Goal: Information Seeking & Learning: Learn about a topic

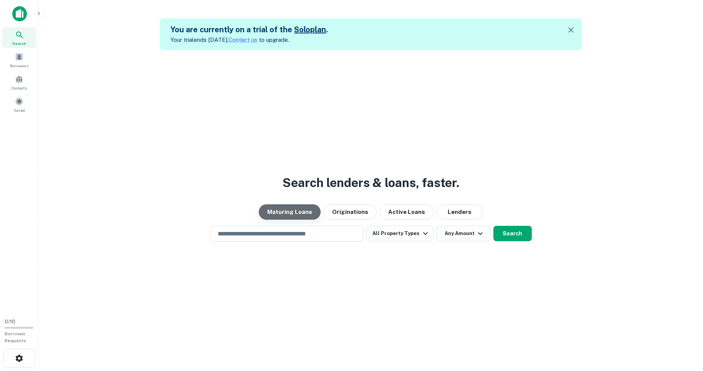
click at [301, 212] on button "Maturing Loans" at bounding box center [290, 211] width 62 height 15
click at [513, 232] on button "Search" at bounding box center [512, 233] width 38 height 15
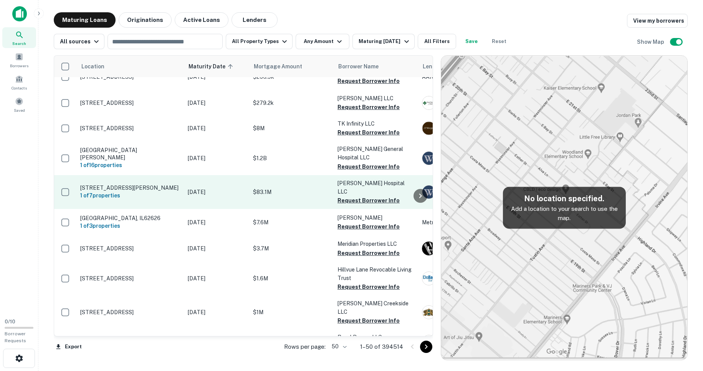
scroll to position [217, 0]
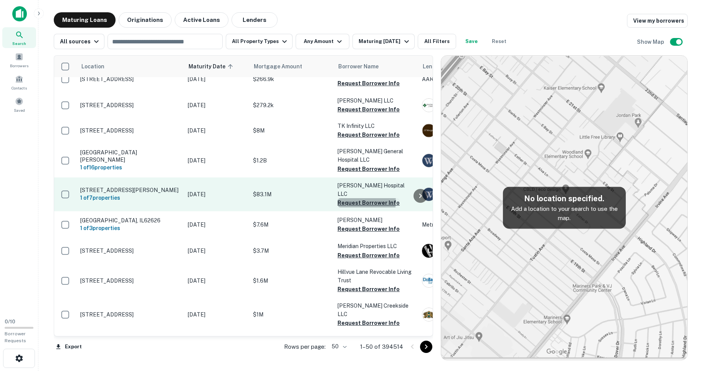
click at [361, 198] on button "Request Borrower Info" at bounding box center [368, 202] width 62 height 9
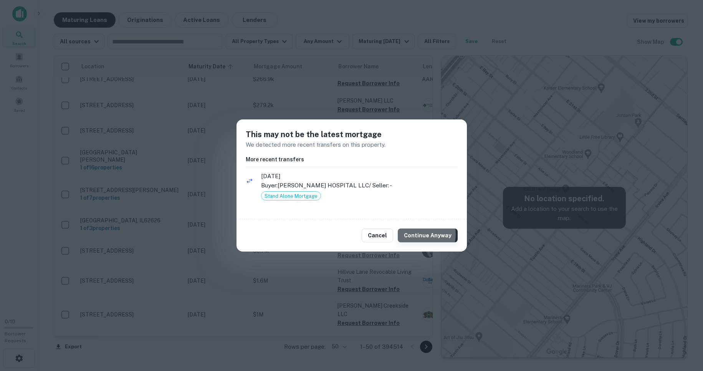
click at [423, 234] on button "Continue Anyway" at bounding box center [428, 235] width 60 height 14
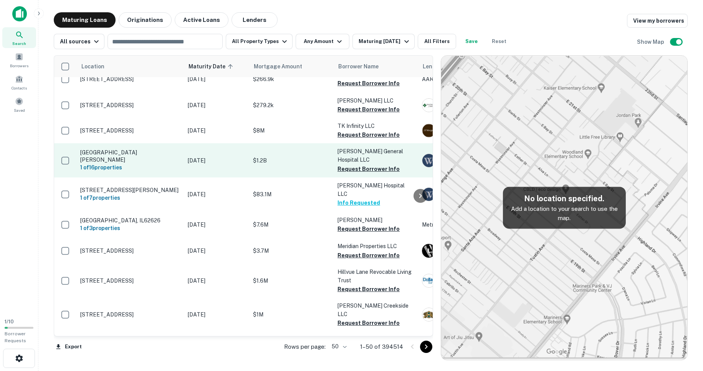
click at [267, 156] on p "$1.2B" at bounding box center [291, 160] width 77 height 8
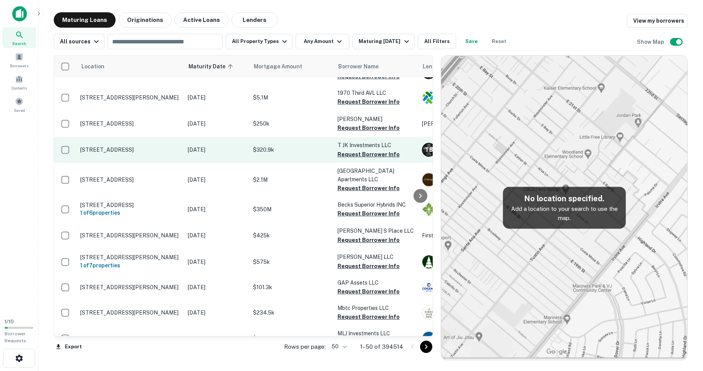
scroll to position [1032, 0]
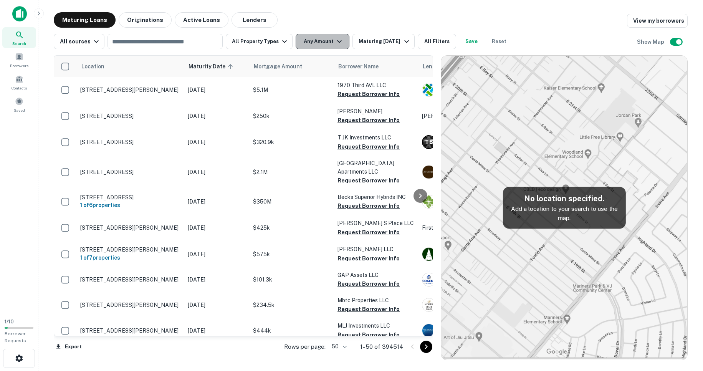
click at [335, 39] on icon "button" at bounding box center [339, 41] width 9 height 9
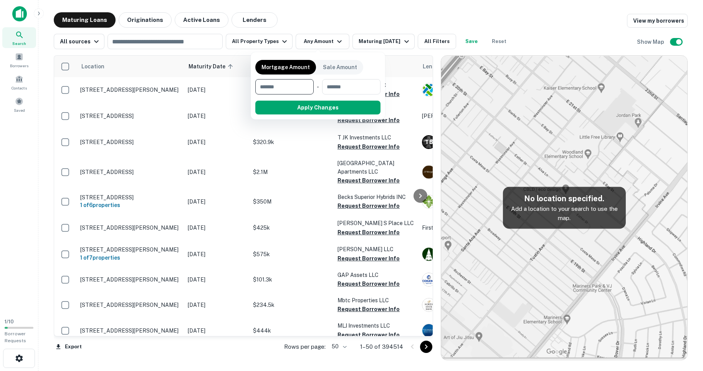
click at [283, 87] on input "number" at bounding box center [281, 86] width 53 height 15
type input "********"
click at [362, 86] on input "number" at bounding box center [351, 86] width 48 height 15
type input "*********"
click at [331, 107] on button "Apply Changes" at bounding box center [332, 108] width 98 height 14
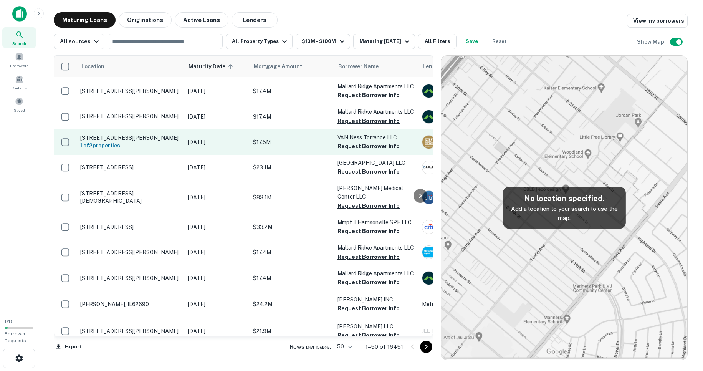
click at [137, 134] on p "[STREET_ADDRESS][PERSON_NAME]" at bounding box center [130, 137] width 100 height 7
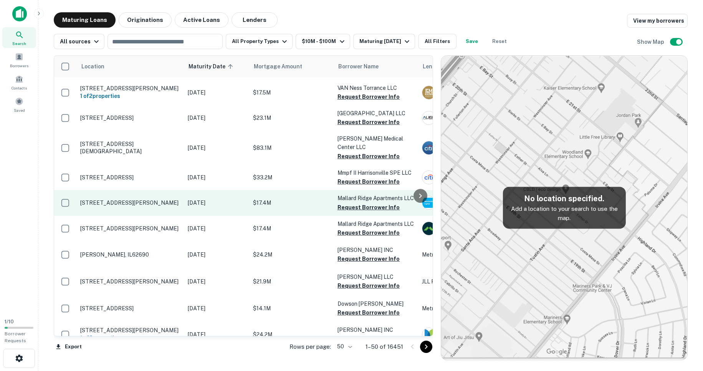
scroll to position [1092, 0]
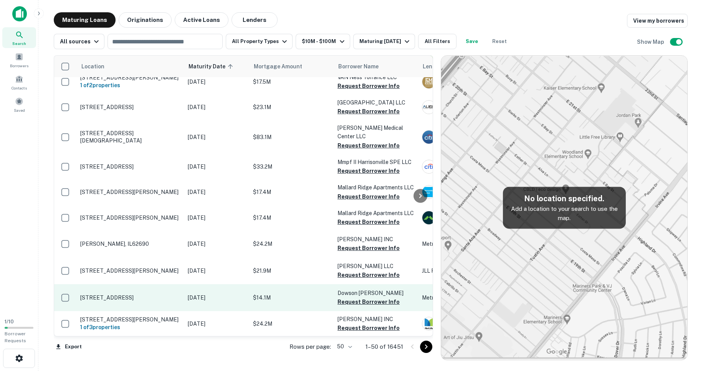
click at [131, 294] on p "[STREET_ADDRESS]" at bounding box center [130, 297] width 100 height 7
